Goal: Information Seeking & Learning: Check status

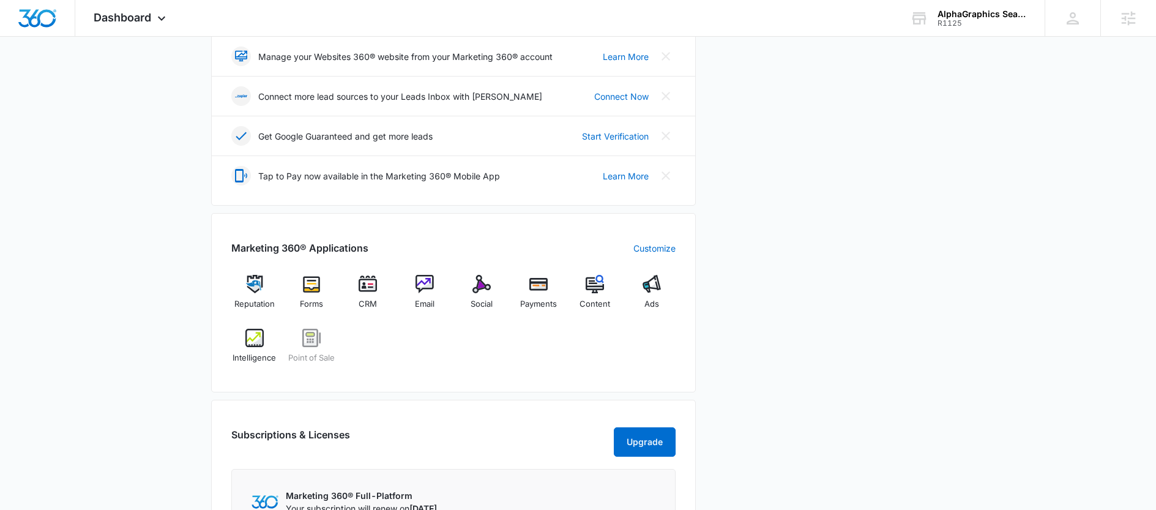
scroll to position [305, 0]
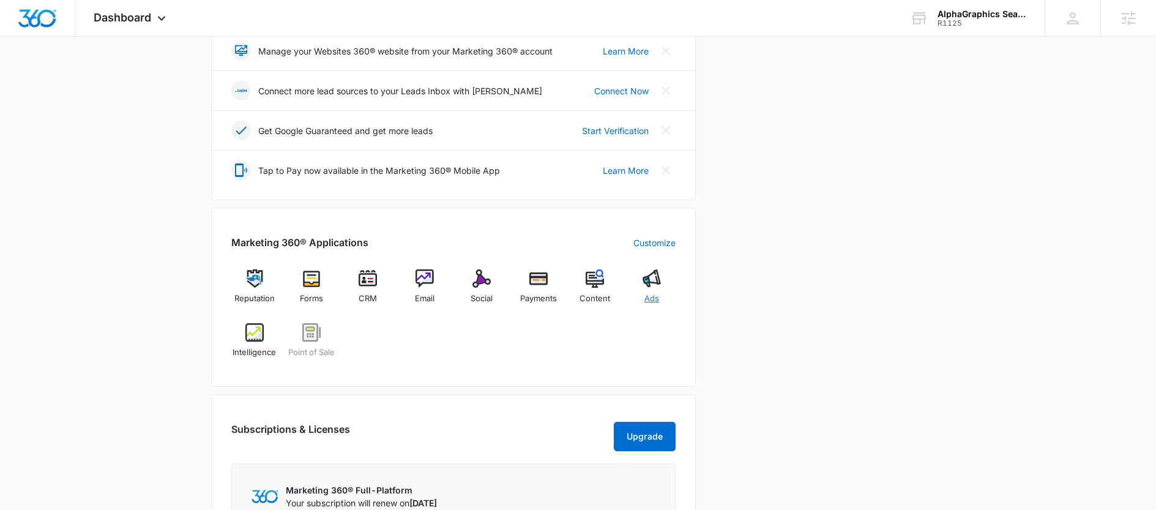
click at [666, 271] on div "Ads" at bounding box center [652, 291] width 47 height 44
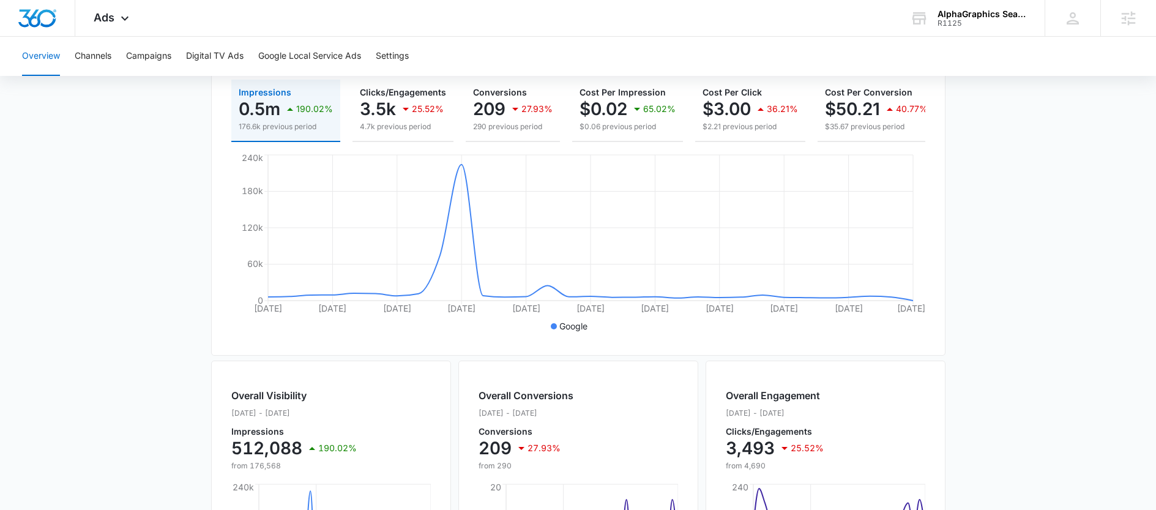
scroll to position [382, 0]
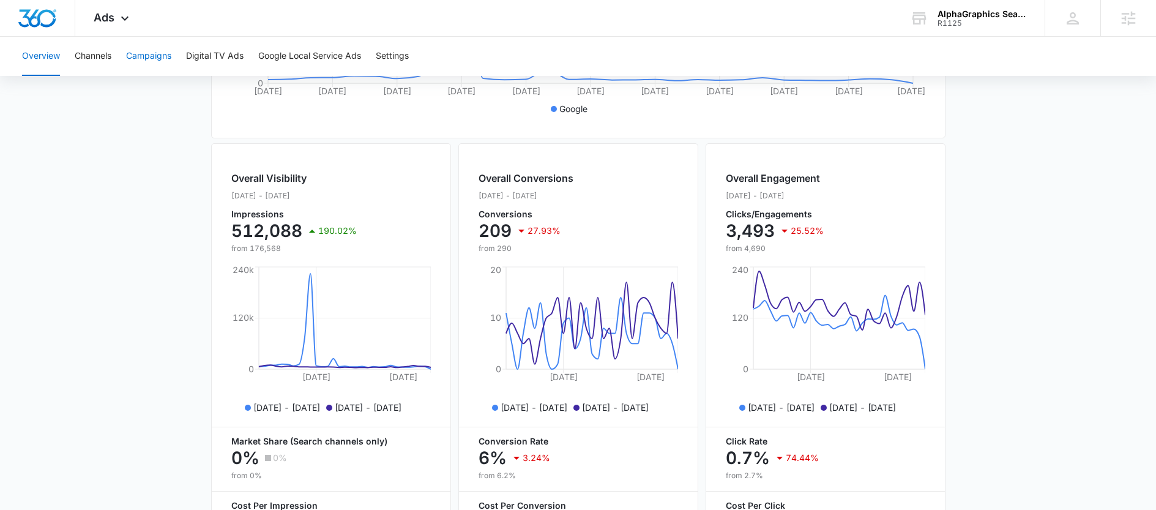
click at [146, 56] on button "Campaigns" at bounding box center [148, 56] width 45 height 39
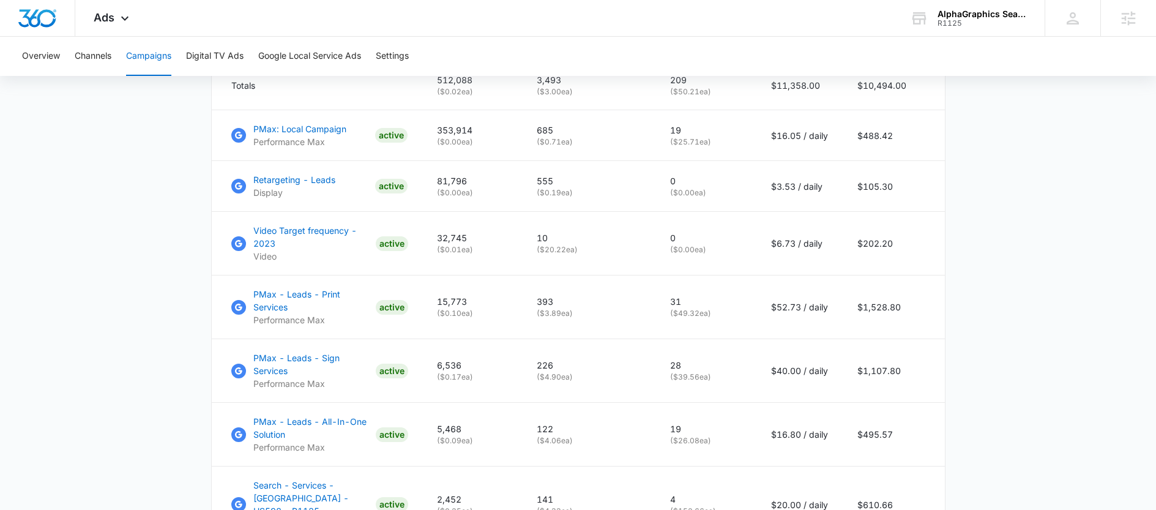
scroll to position [575, 0]
click at [310, 305] on p "PMax - Leads - Print Services" at bounding box center [312, 300] width 118 height 26
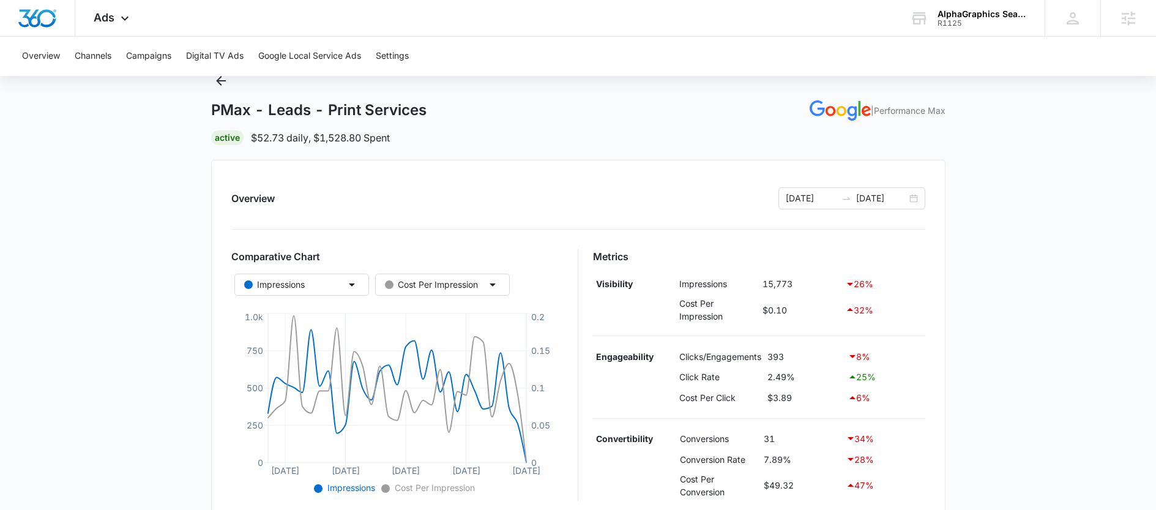
scroll to position [72, 0]
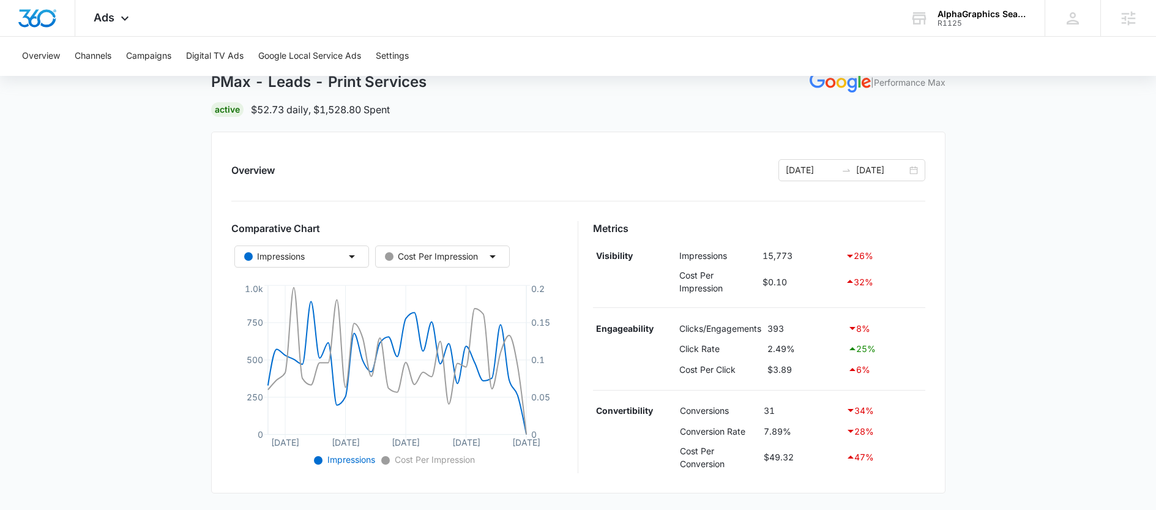
click at [856, 261] on div "26 %" at bounding box center [883, 256] width 77 height 15
drag, startPoint x: 856, startPoint y: 252, endPoint x: 875, endPoint y: 250, distance: 19.7
click at [875, 250] on div "26 %" at bounding box center [883, 256] width 77 height 15
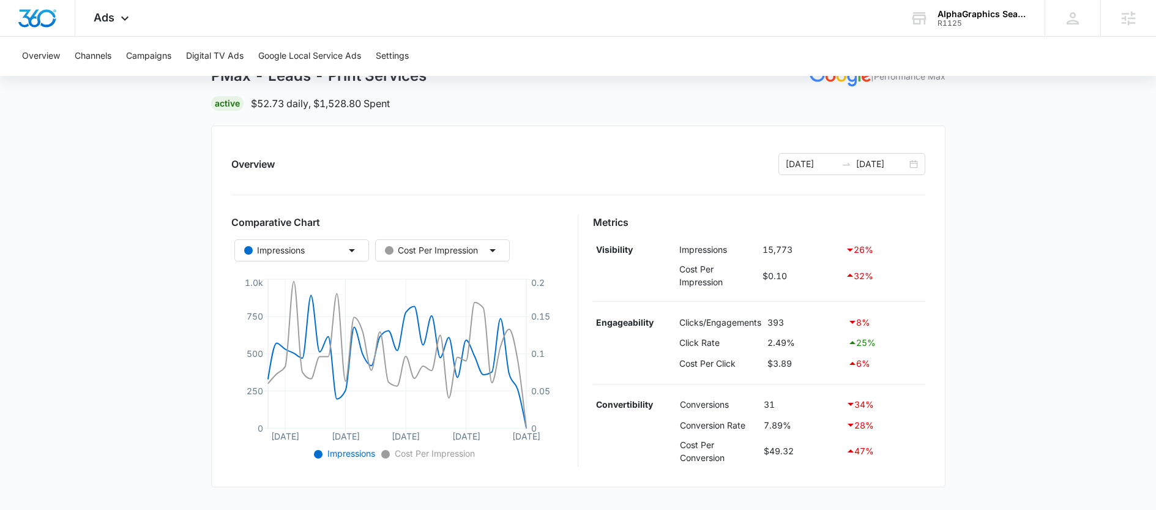
scroll to position [99, 0]
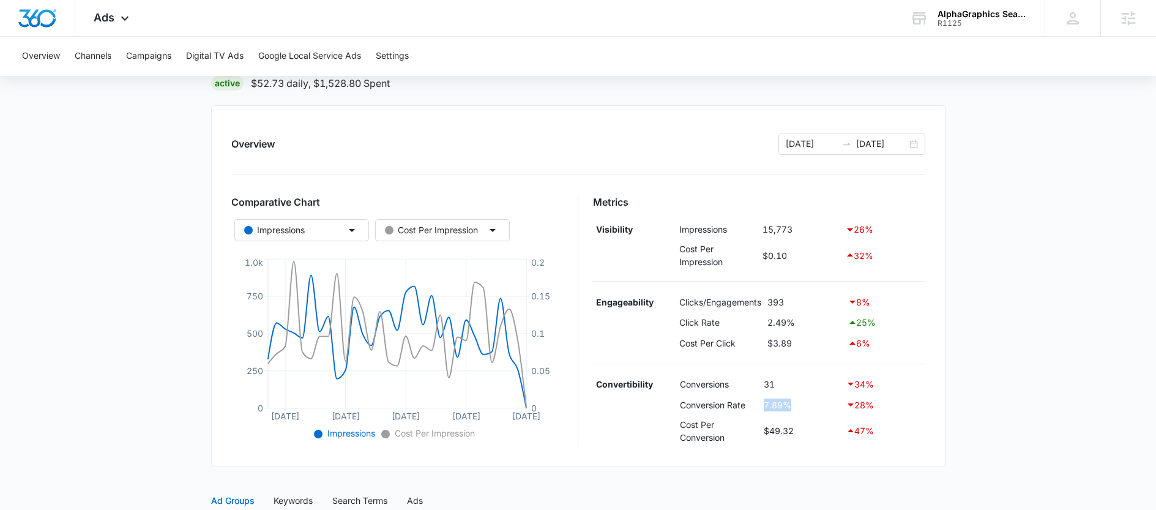
drag, startPoint x: 755, startPoint y: 405, endPoint x: 801, endPoint y: 403, distance: 46.0
click at [801, 403] on tr "Conversion Rate 7.89% 28 %" at bounding box center [759, 404] width 332 height 21
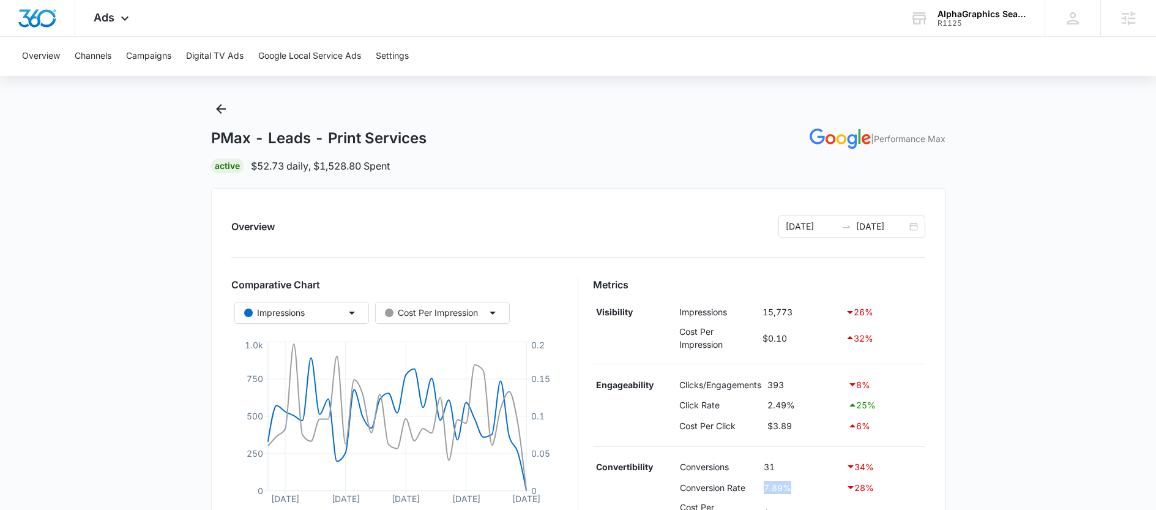
scroll to position [13, 0]
click at [219, 107] on icon "Back" at bounding box center [221, 111] width 15 height 15
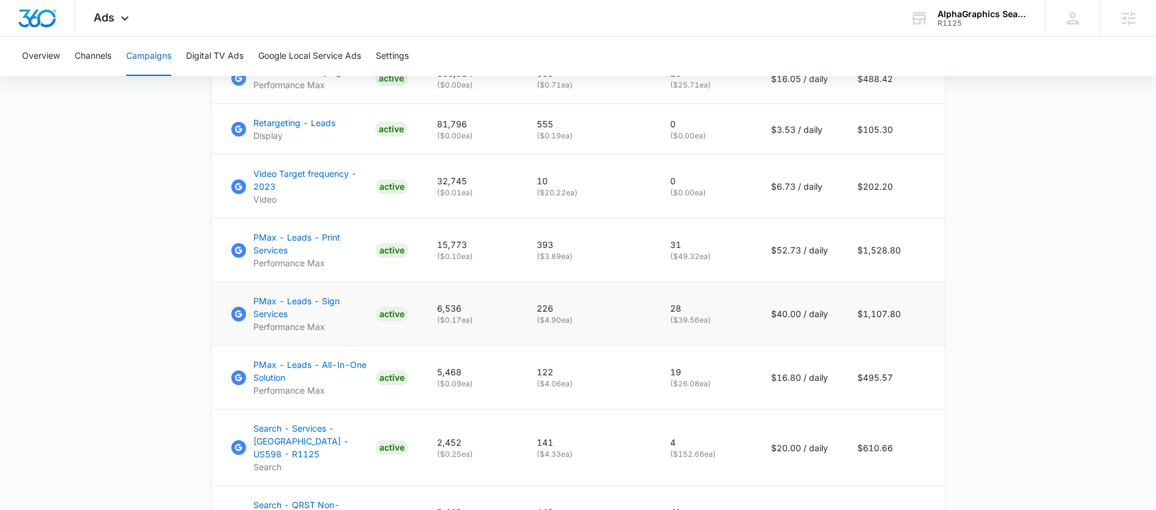
scroll to position [641, 0]
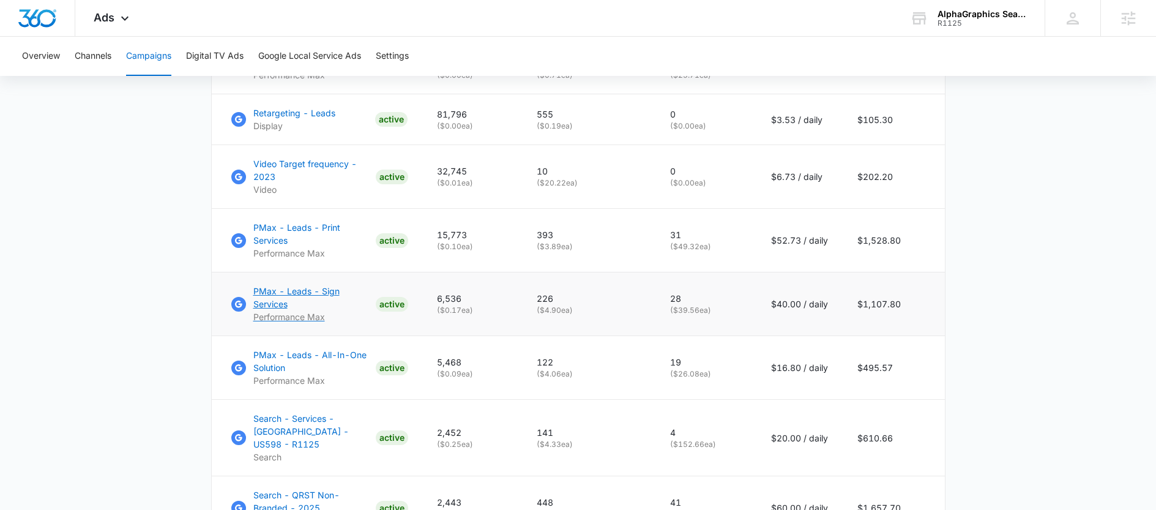
click at [279, 294] on p "PMax - Leads - Sign Services" at bounding box center [312, 298] width 118 height 26
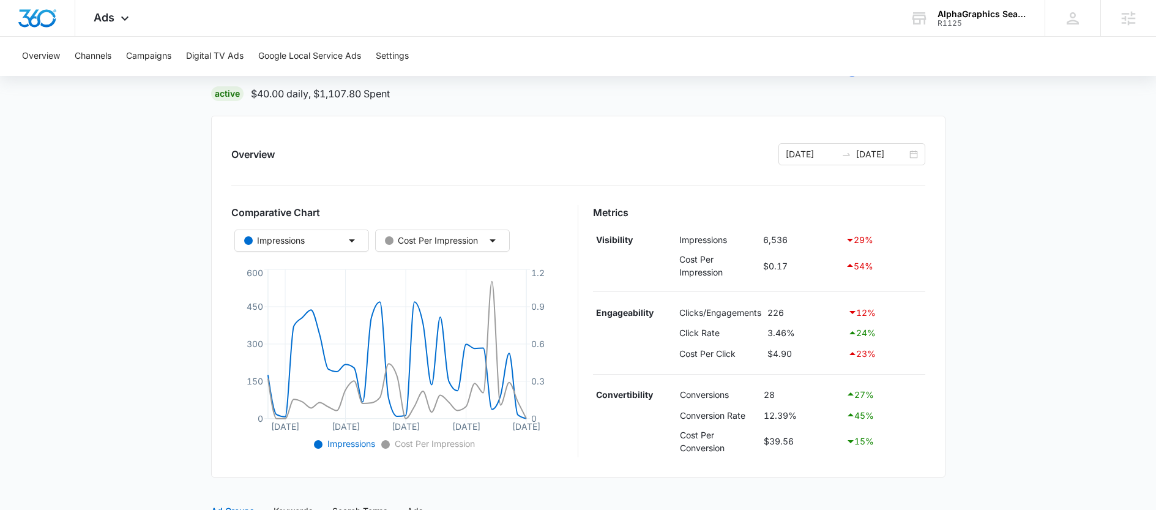
scroll to position [92, 0]
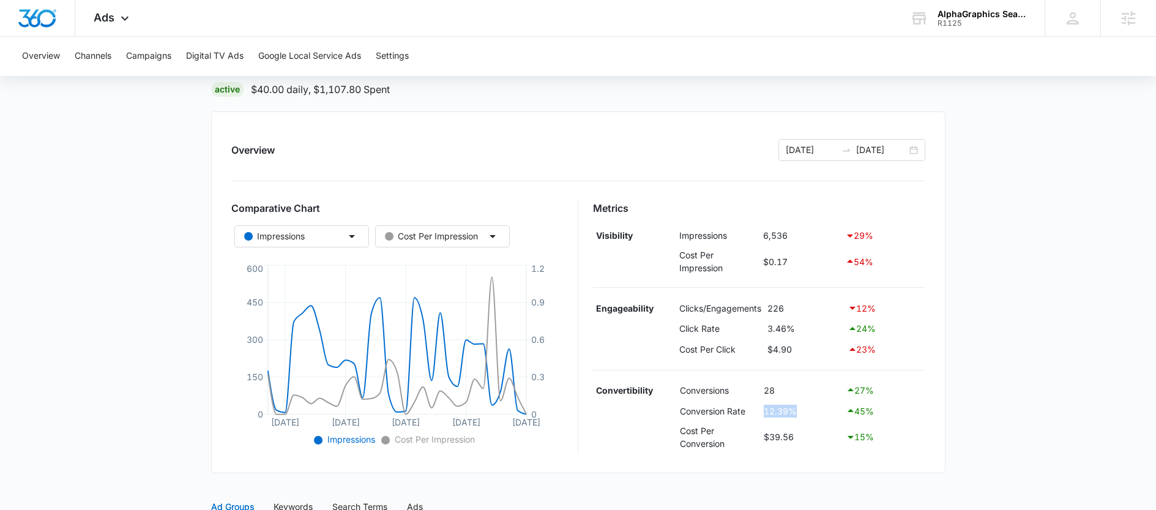
drag, startPoint x: 799, startPoint y: 407, endPoint x: 760, endPoint y: 411, distance: 39.4
click at [761, 411] on td "12.39%" at bounding box center [802, 410] width 83 height 21
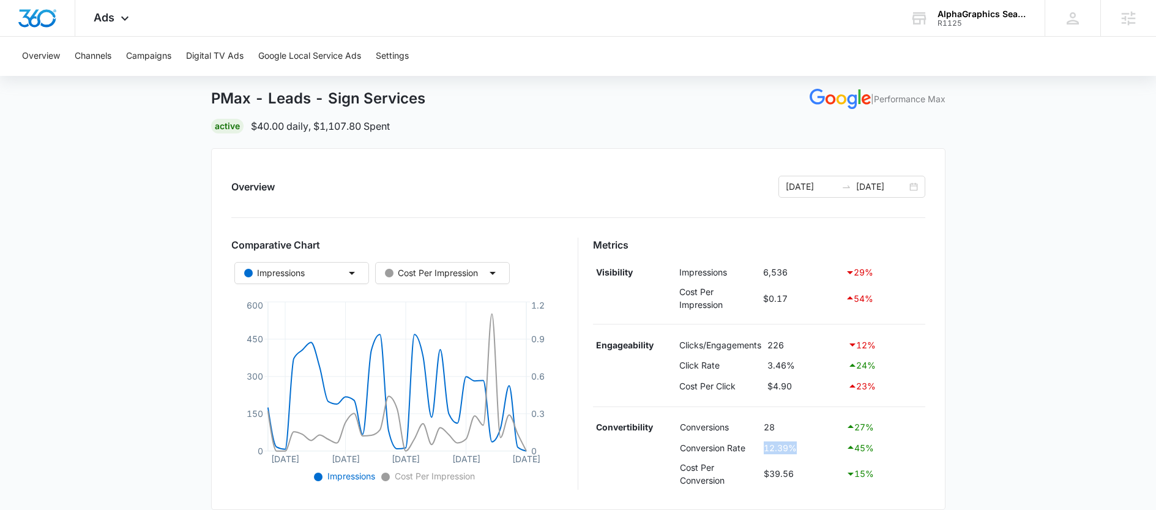
scroll to position [43, 0]
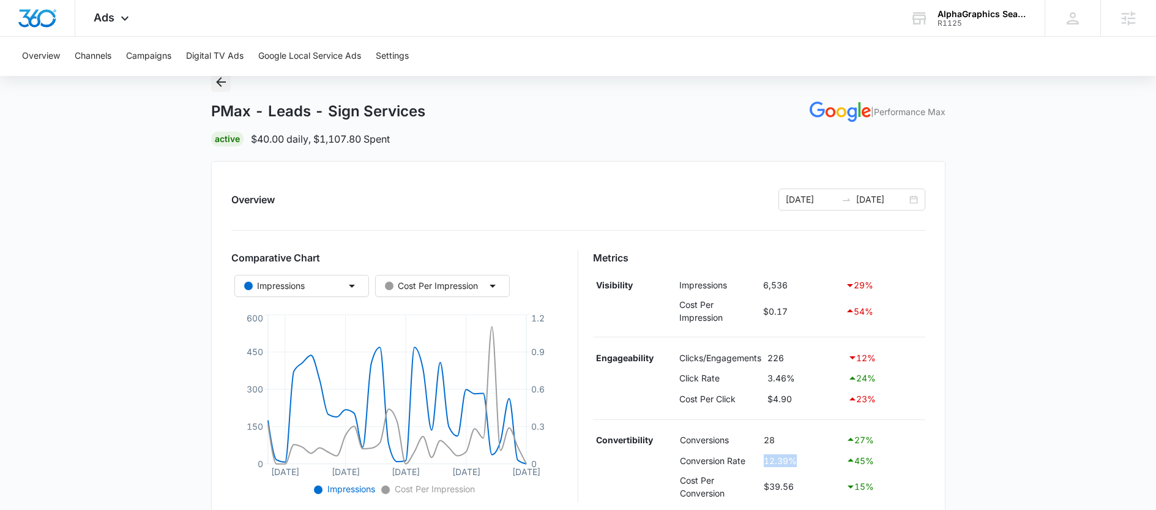
click at [217, 84] on icon "Back" at bounding box center [221, 82] width 15 height 15
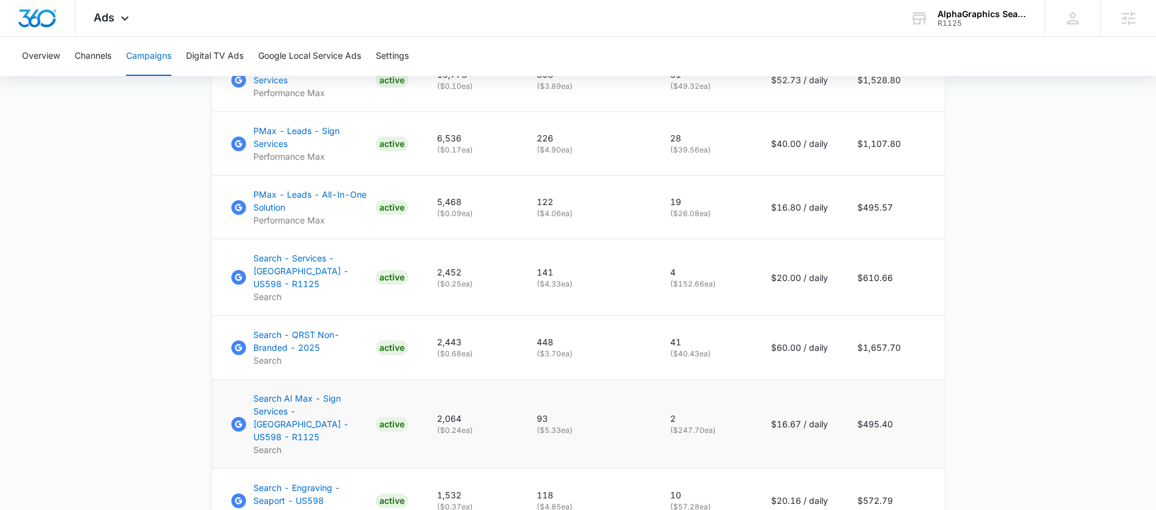
scroll to position [804, 0]
click at [291, 402] on p "Search AI Max - Sign Services - [GEOGRAPHIC_DATA] - US598 - R1125" at bounding box center [312, 415] width 118 height 51
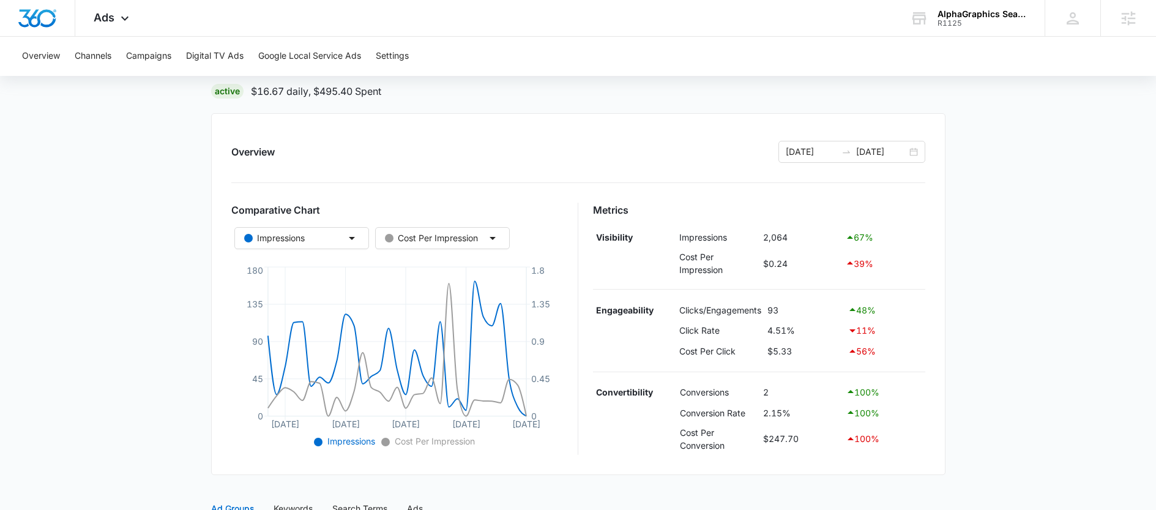
scroll to position [91, 0]
drag, startPoint x: 322, startPoint y: 86, endPoint x: 342, endPoint y: 83, distance: 19.8
click at [342, 83] on p "$16.67 daily , $495.40 Spent" at bounding box center [316, 90] width 130 height 15
click at [346, 144] on div "Overview [DATE] [DATE]" at bounding box center [578, 151] width 694 height 22
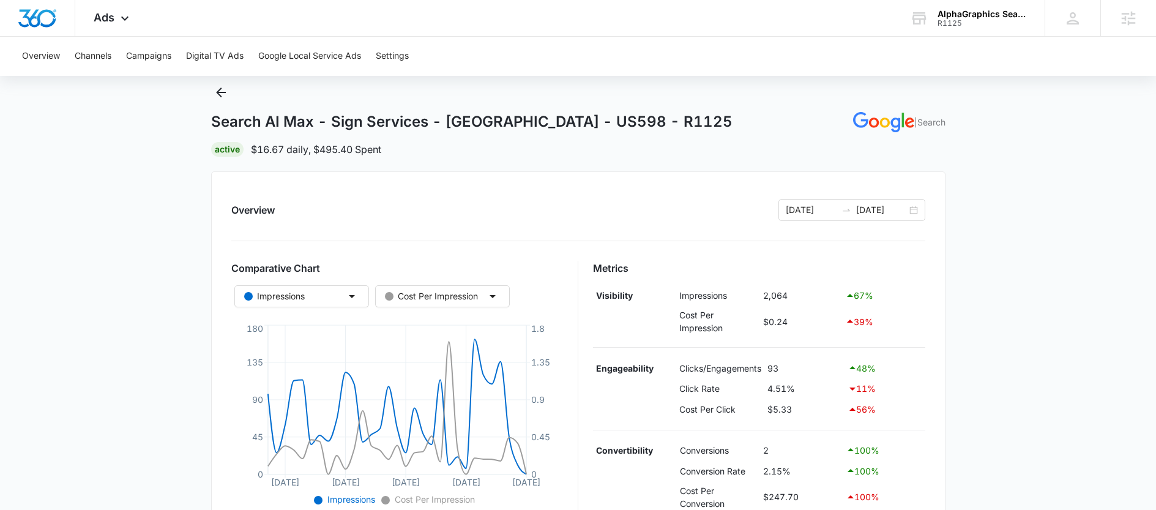
scroll to position [18, 0]
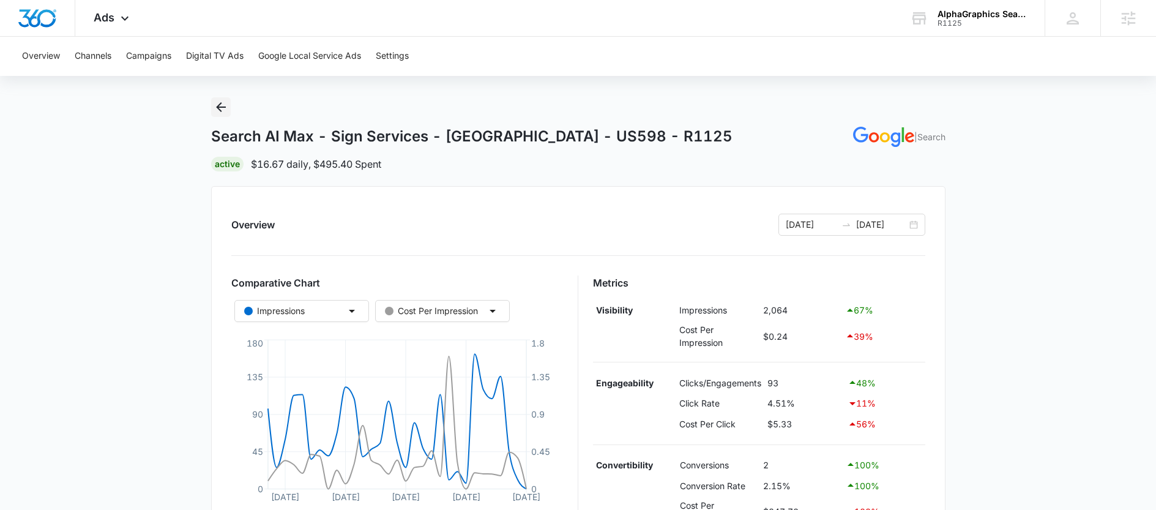
click at [228, 110] on button "Back" at bounding box center [221, 107] width 20 height 20
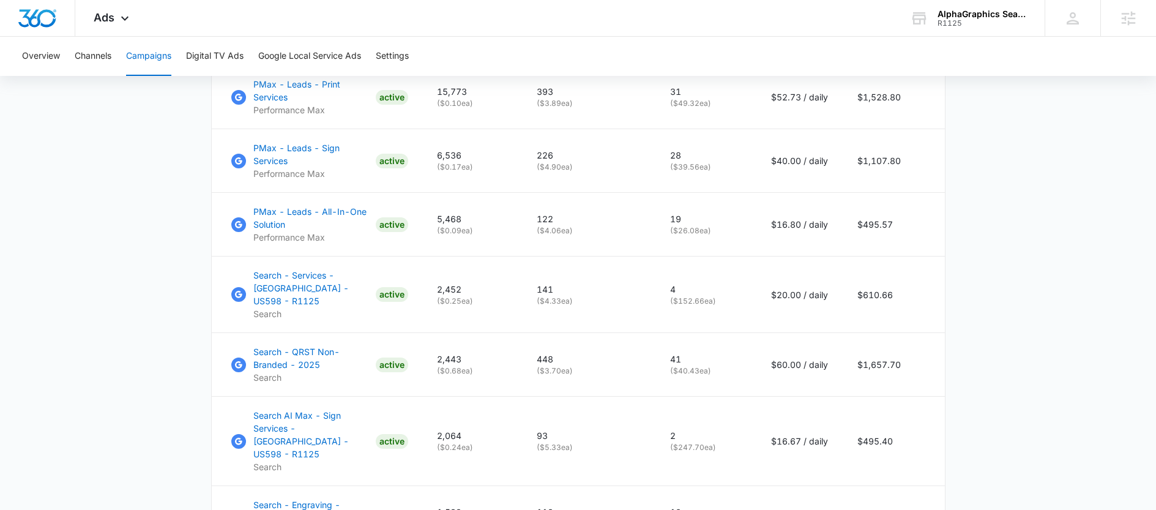
scroll to position [881, 0]
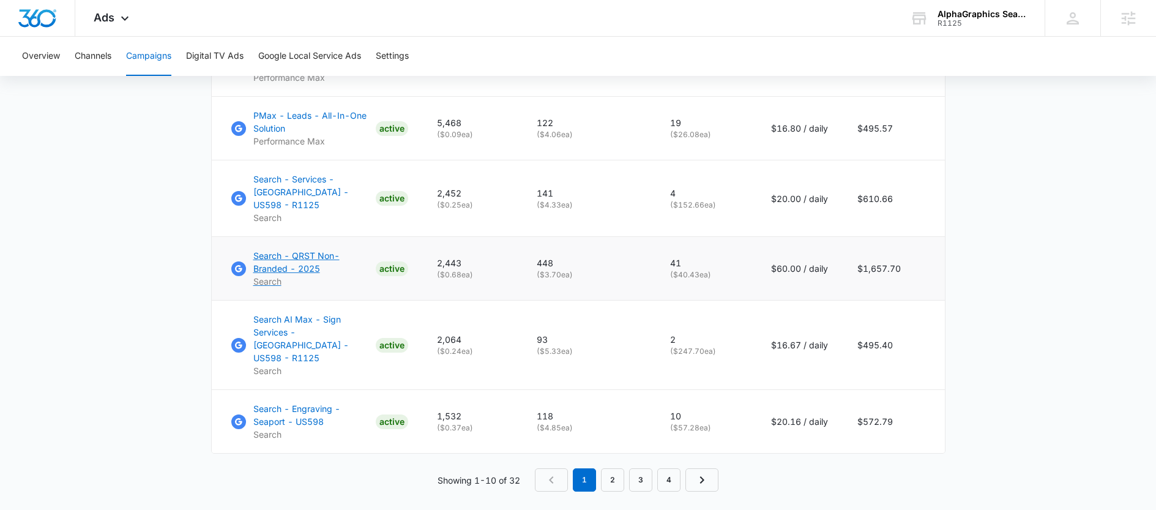
click at [281, 261] on p "Search - QRST Non-Branded - 2025" at bounding box center [312, 262] width 118 height 26
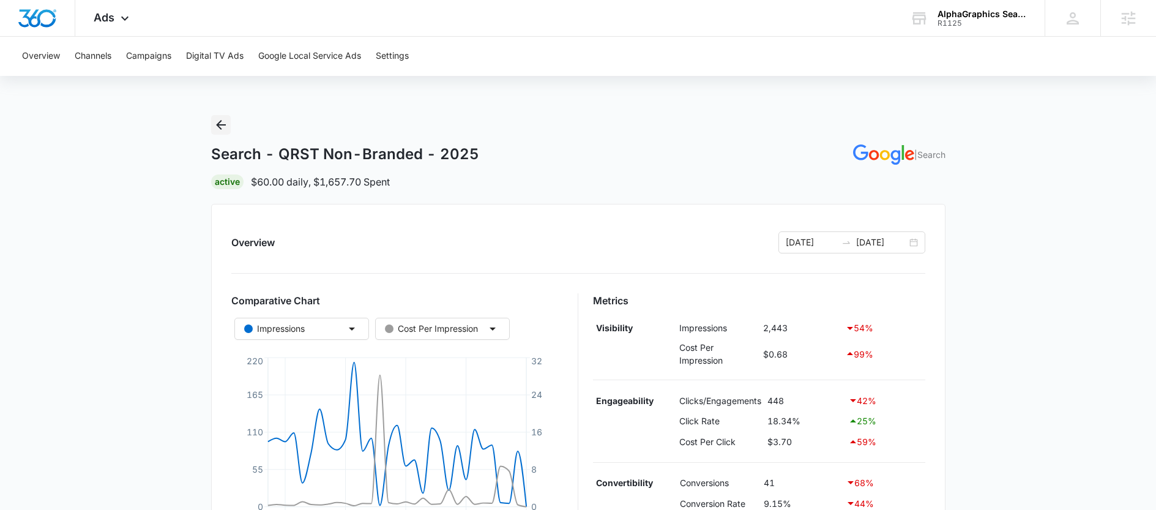
click at [222, 124] on icon "Back" at bounding box center [221, 125] width 10 height 10
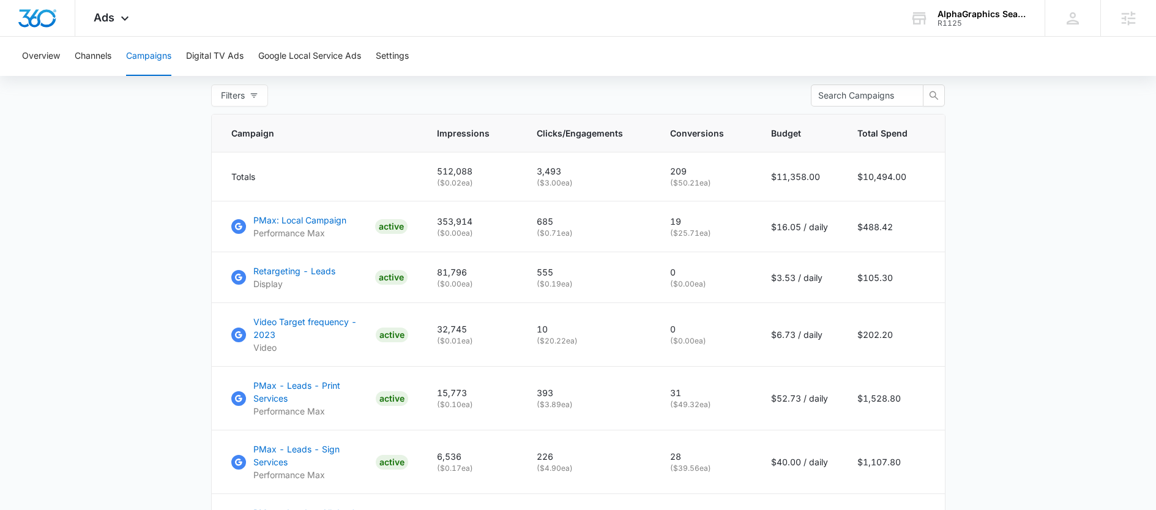
scroll to position [483, 0]
click at [863, 102] on input "text" at bounding box center [862, 95] width 88 height 13
type input "apparel"
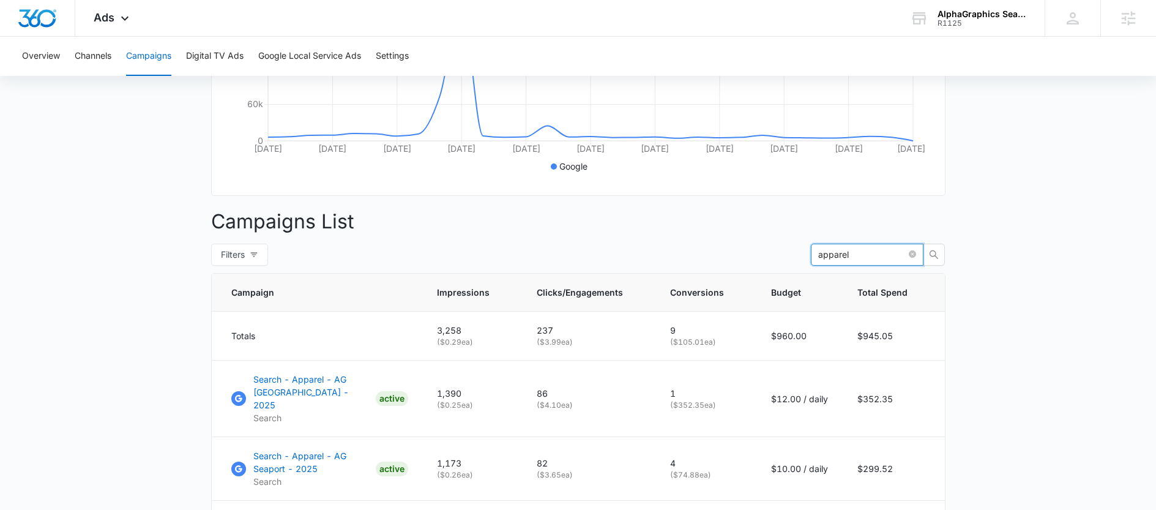
scroll to position [462, 0]
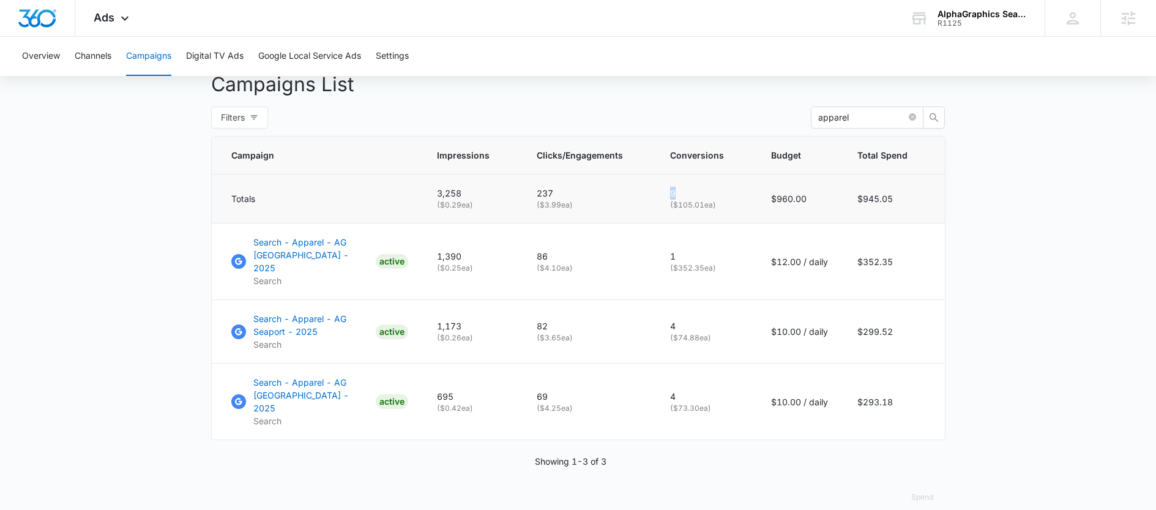
drag, startPoint x: 691, startPoint y: 199, endPoint x: 672, endPoint y: 200, distance: 19.0
click at [672, 200] on p "9" at bounding box center [706, 193] width 72 height 13
click at [598, 420] on td "69 ( $4.25 ea)" at bounding box center [588, 402] width 133 height 77
click at [324, 454] on div "Campaigns Filters 09/12/2025 10/12/2025 Overall Results Impressions 0.5m 190.02…" at bounding box center [578, 90] width 735 height 873
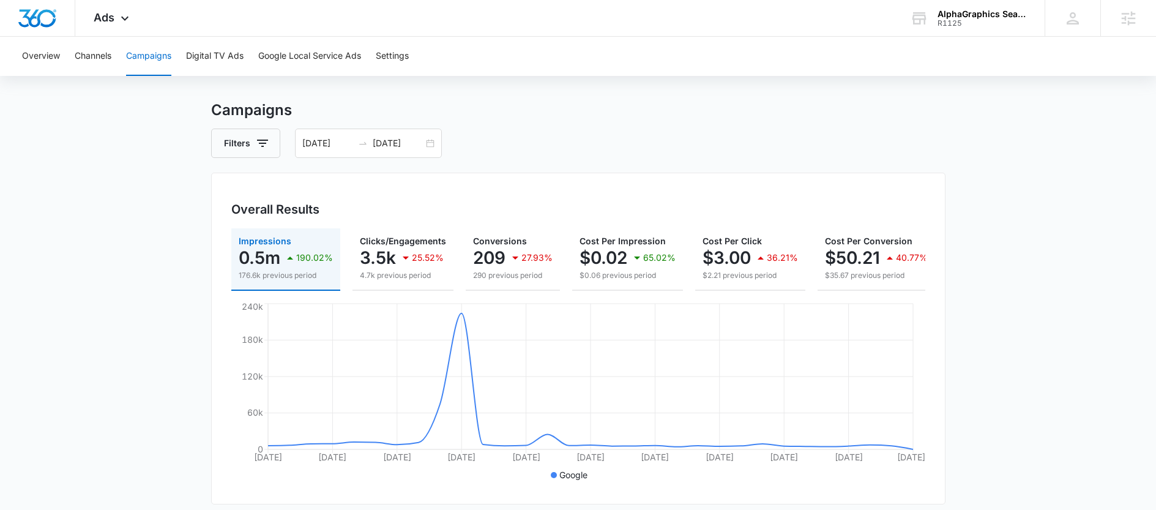
scroll to position [0, 0]
